Goal: Transaction & Acquisition: Purchase product/service

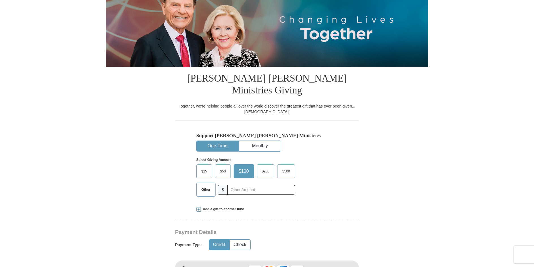
scroll to position [85, 0]
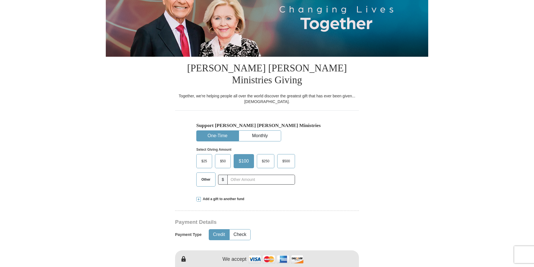
click at [241, 157] on span "$100" at bounding box center [244, 161] width 16 height 8
click at [0, 0] on input "$100" at bounding box center [0, 0] width 0 height 0
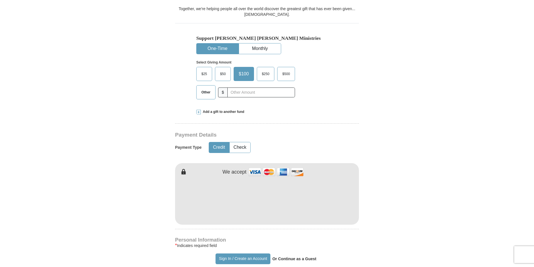
scroll to position [170, 0]
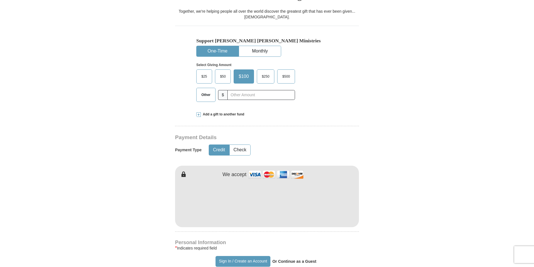
click at [223, 145] on button "Credit" at bounding box center [219, 150] width 20 height 10
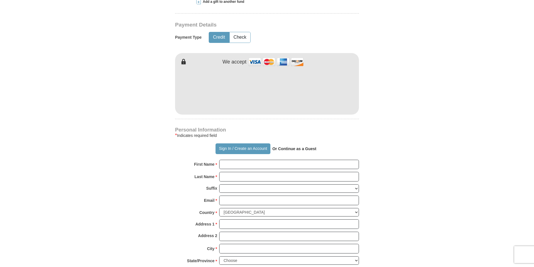
scroll to position [283, 0]
click at [238, 160] on input "First Name *" at bounding box center [289, 165] width 140 height 10
type input "[PERSON_NAME]"
type input "Cornell"
type input "[EMAIL_ADDRESS][DOMAIN_NAME]"
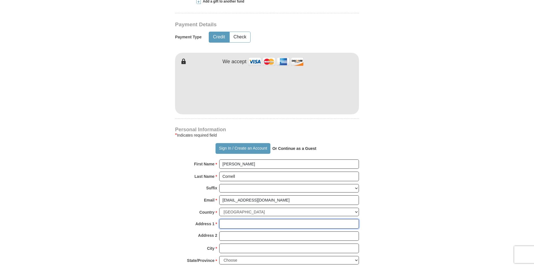
type input "[STREET_ADDRESS]"
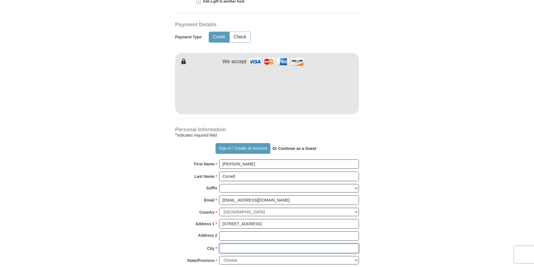
type input "[GEOGRAPHIC_DATA]"
select select "TN"
type input "4232700556"
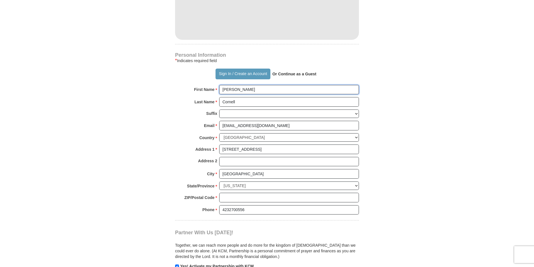
scroll to position [367, 0]
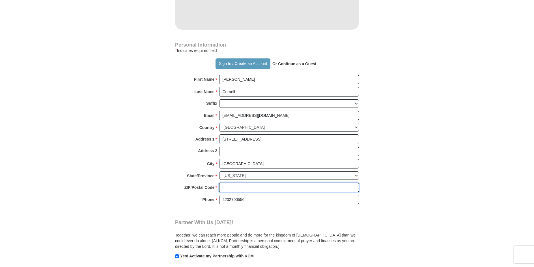
click at [301, 183] on input "ZIP/Postal Code *" at bounding box center [289, 188] width 140 height 10
type input "37659"
click at [394, 155] on form "Already have an account? Sign in for faster giving. Don't have an account? Crea…" at bounding box center [267, 9] width 322 height 709
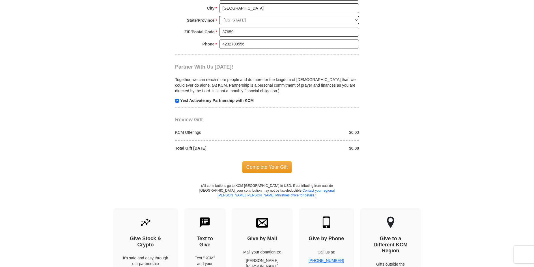
scroll to position [537, 0]
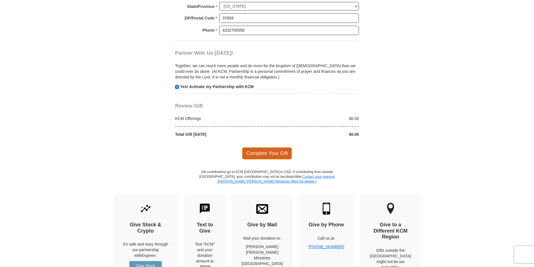
click at [272, 148] on span "Complete Your Gift" at bounding box center [267, 154] width 50 height 12
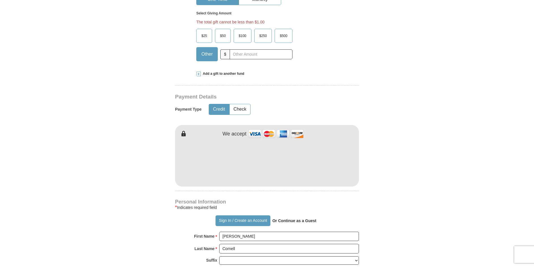
scroll to position [213, 0]
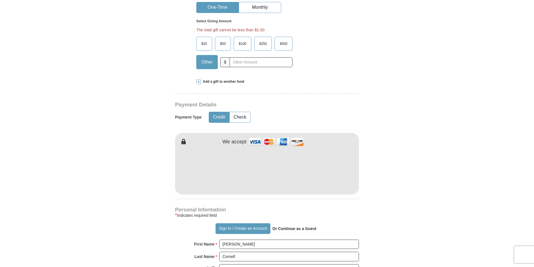
click at [244, 40] on span "$100" at bounding box center [242, 44] width 13 height 8
click at [0, 0] on input "$100" at bounding box center [0, 0] width 0 height 0
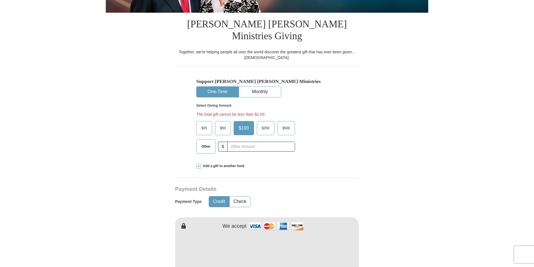
scroll to position [129, 0]
click at [244, 124] on span "$100" at bounding box center [244, 128] width 16 height 8
click at [0, 0] on input "$100" at bounding box center [0, 0] width 0 height 0
click at [244, 124] on span "$100" at bounding box center [244, 128] width 16 height 8
click at [0, 0] on input "$100" at bounding box center [0, 0] width 0 height 0
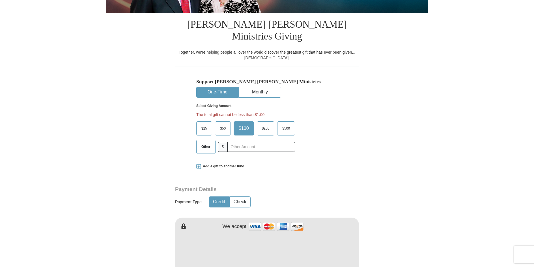
drag, startPoint x: 244, startPoint y: 117, endPoint x: 383, endPoint y: 117, distance: 139.6
click at [383, 117] on form "Already have an account? Sign in for faster giving. Don't have an account? Crea…" at bounding box center [267, 254] width 322 height 720
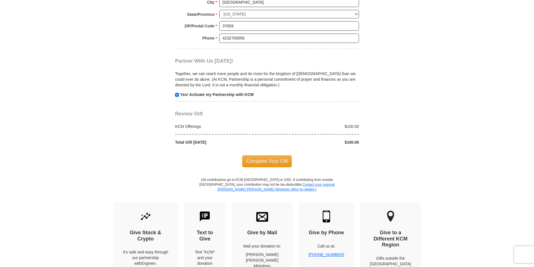
scroll to position [552, 0]
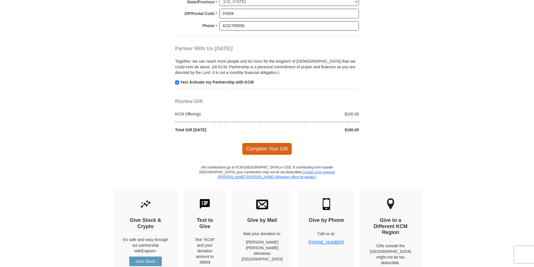
click at [259, 143] on span "Complete Your Gift" at bounding box center [267, 149] width 50 height 12
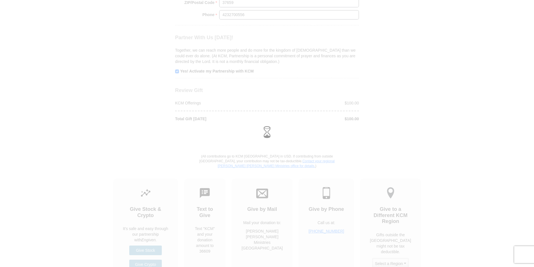
scroll to position [541, 0]
